Goal: Communication & Community: Participate in discussion

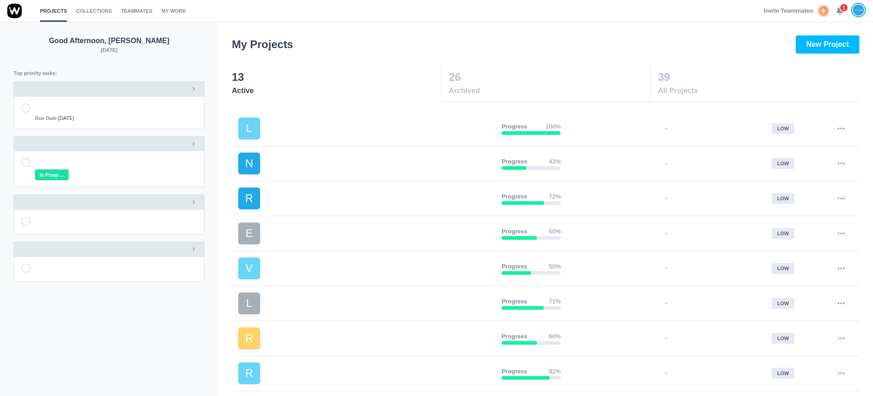
click at [838, 10] on use at bounding box center [839, 11] width 6 height 7
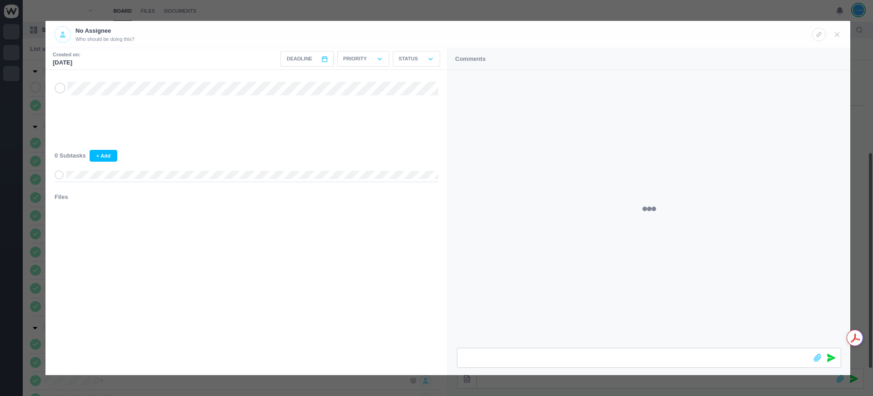
scroll to position [163, 0]
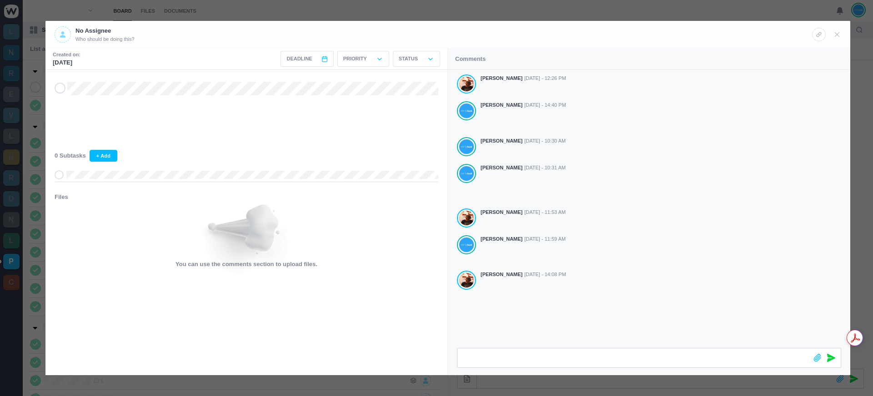
click at [519, 309] on div "Antonio Lopes Aug 04 - 12:26 PM João Tosta Aug 04 - 14:40 PM João Tosta Aug 19 …" at bounding box center [649, 209] width 402 height 278
click at [329, 8] on div at bounding box center [436, 198] width 873 height 396
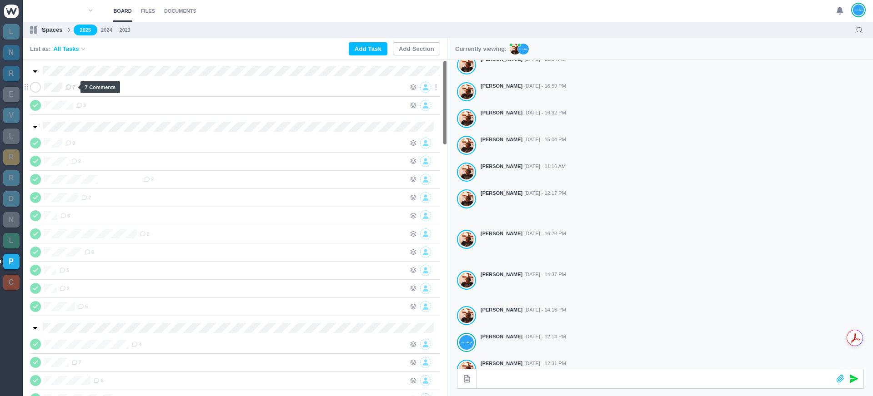
click at [73, 88] on span "7" at bounding box center [70, 87] width 10 height 7
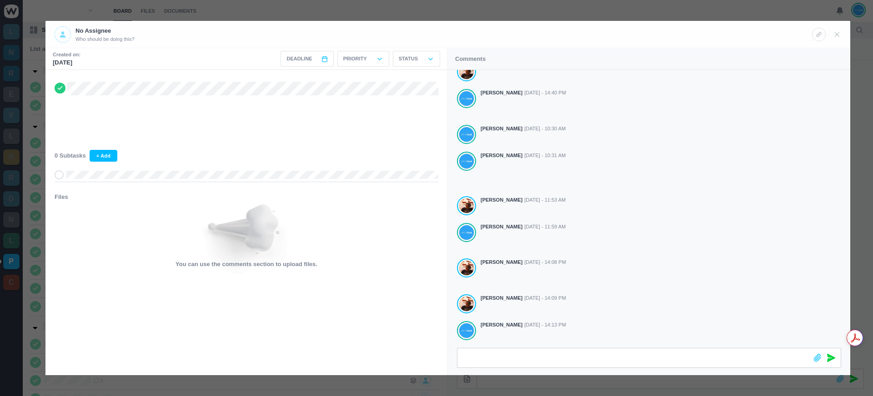
scroll to position [38, 0]
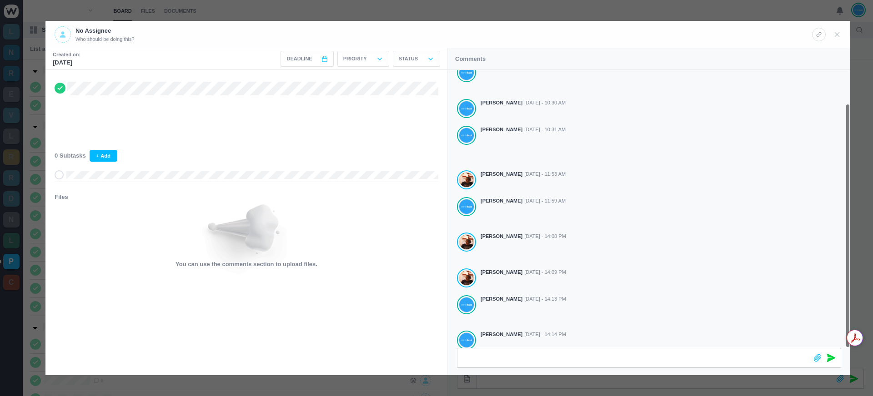
click at [747, 13] on div at bounding box center [436, 198] width 873 height 396
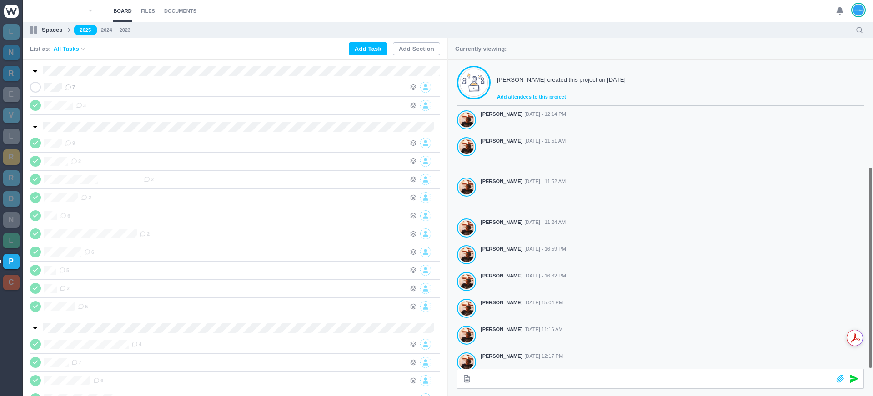
scroll to position [163, 0]
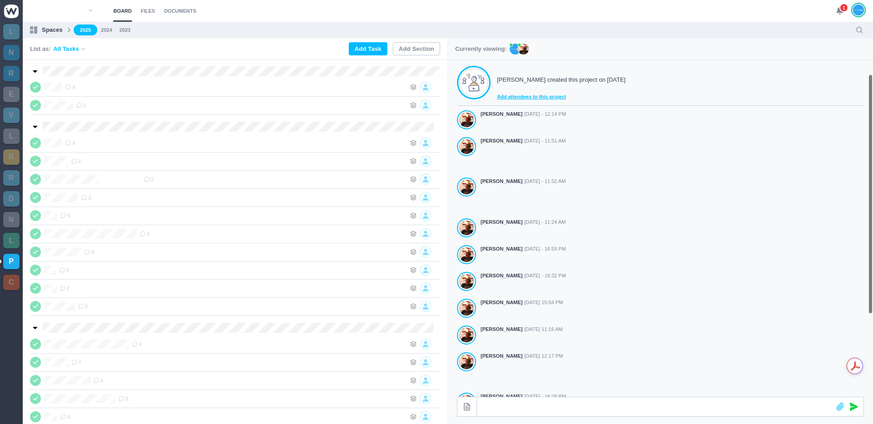
scroll to position [20, 0]
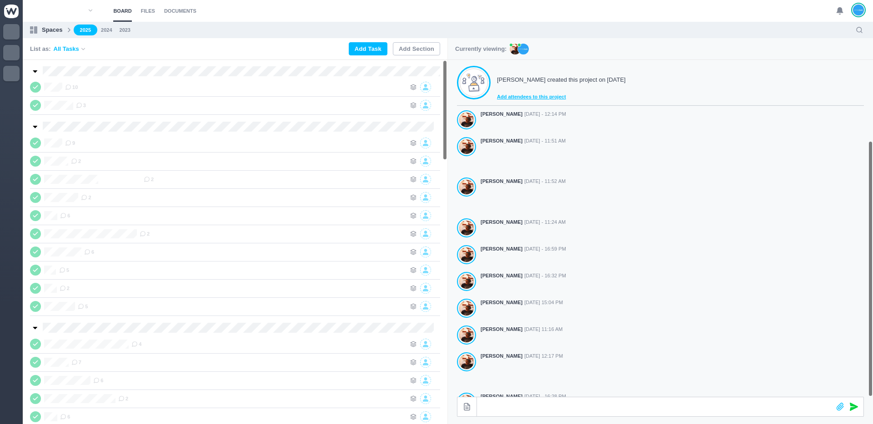
scroll to position [135, 0]
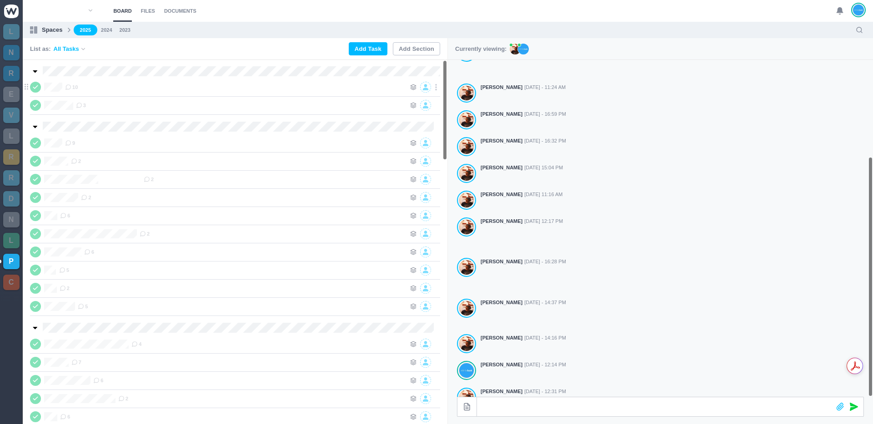
click at [68, 87] on icon at bounding box center [68, 87] width 6 height 6
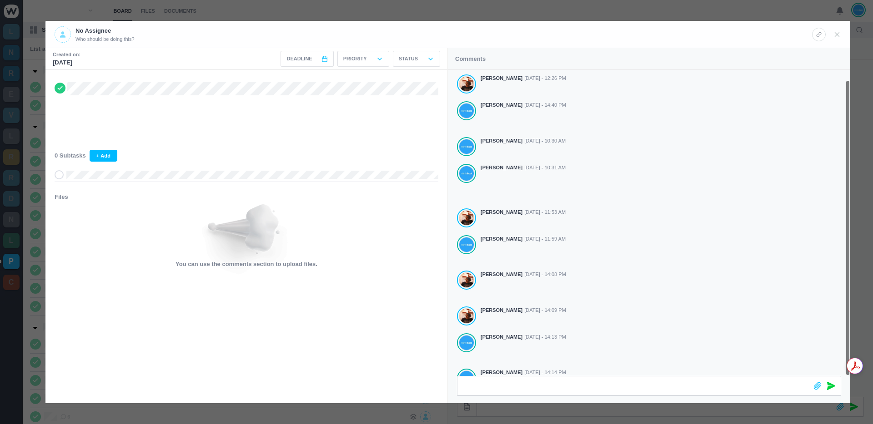
scroll to position [10, 0]
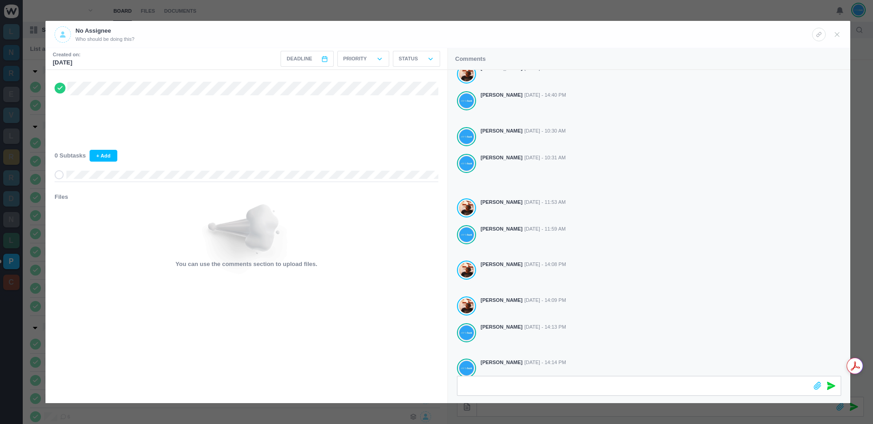
click at [514, 12] on div at bounding box center [436, 212] width 873 height 424
